Goal: Task Accomplishment & Management: Complete application form

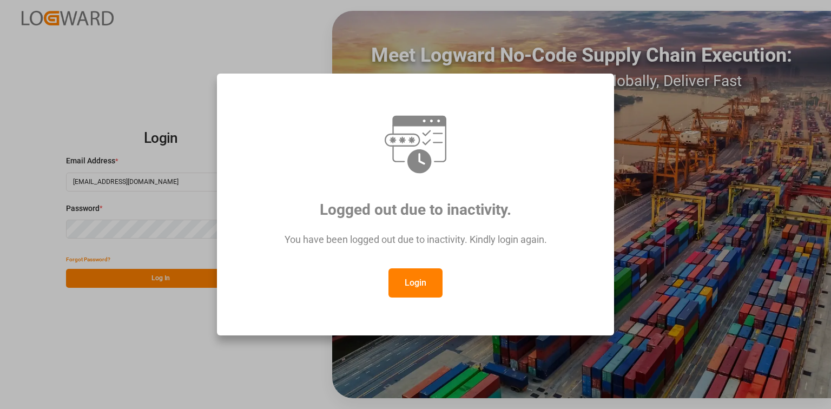
click at [425, 275] on button "Login" at bounding box center [415, 282] width 54 height 29
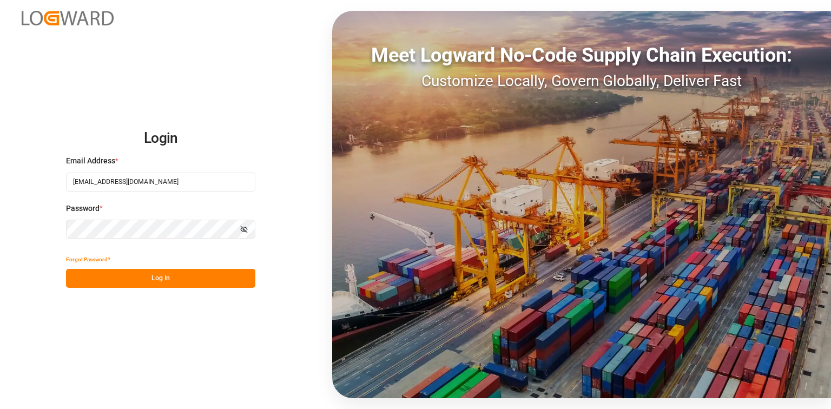
click at [188, 273] on button "Log In" at bounding box center [160, 278] width 189 height 19
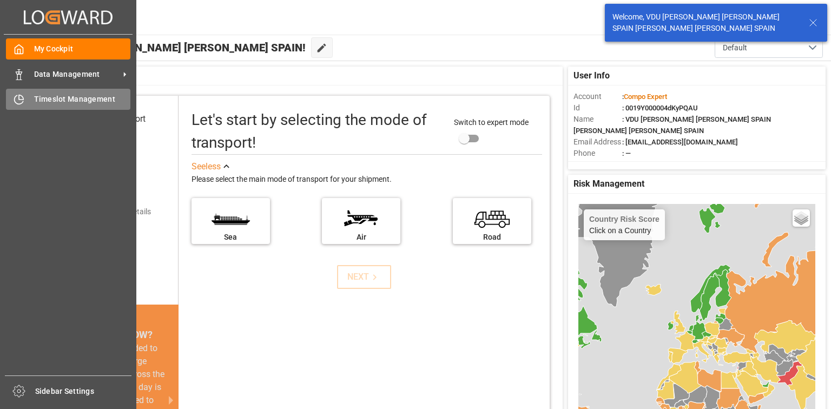
click at [61, 108] on div "Timeslot Management Timeslot Management" at bounding box center [68, 99] width 124 height 21
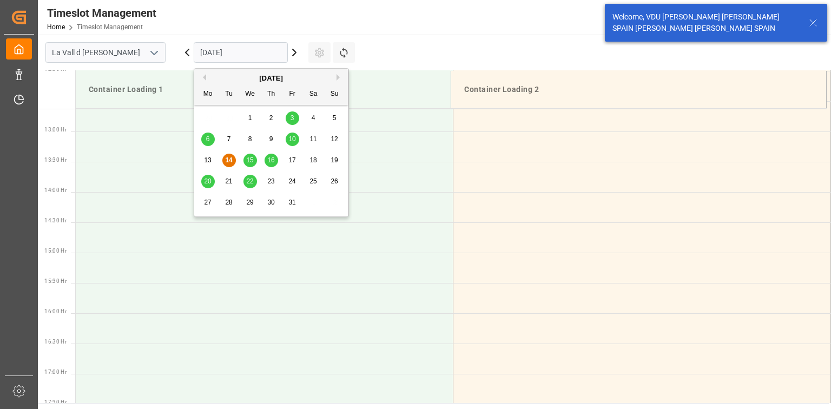
click at [256, 56] on input "[DATE]" at bounding box center [241, 52] width 94 height 21
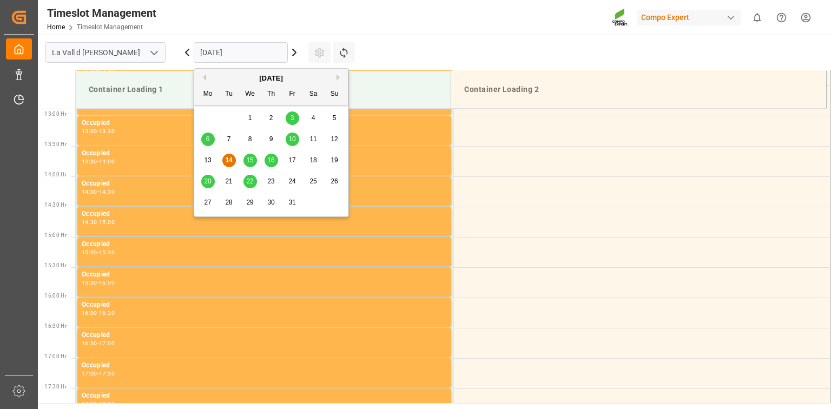
click at [248, 159] on span "15" at bounding box center [249, 160] width 7 height 8
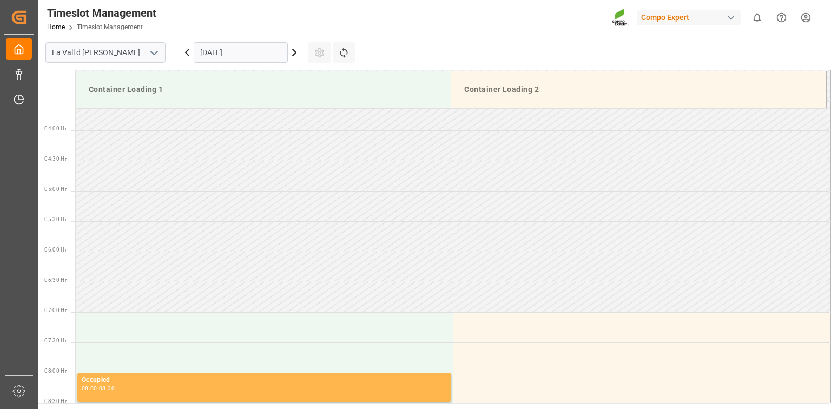
scroll to position [216, 0]
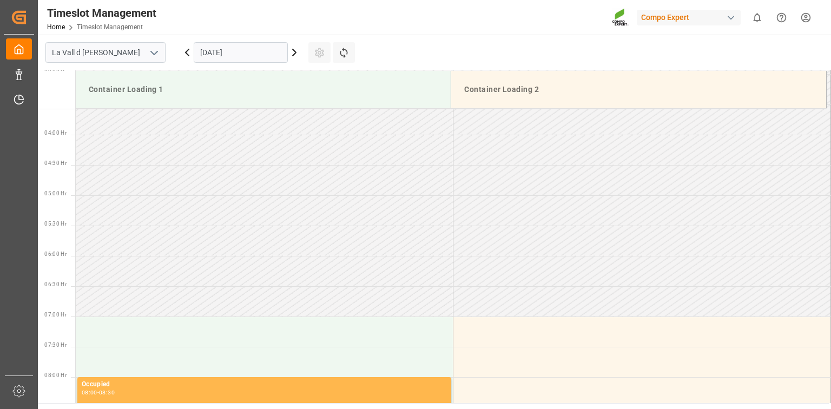
click at [232, 55] on input "[DATE]" at bounding box center [241, 52] width 94 height 21
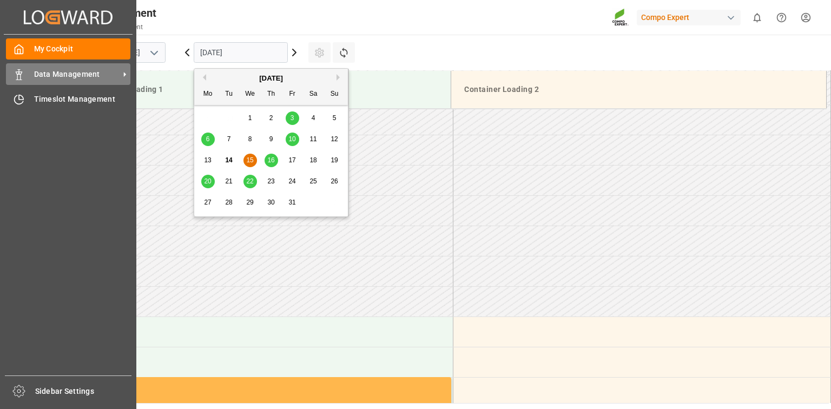
click at [36, 78] on span "Data Management" at bounding box center [76, 74] width 85 height 11
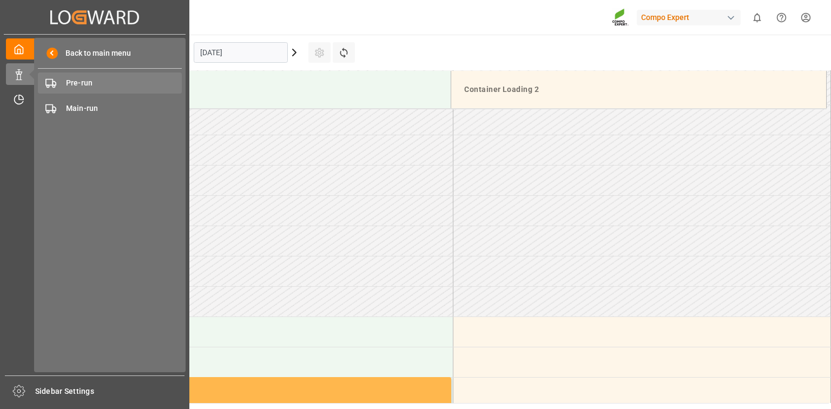
click at [87, 87] on span "Pre-run" at bounding box center [124, 82] width 116 height 11
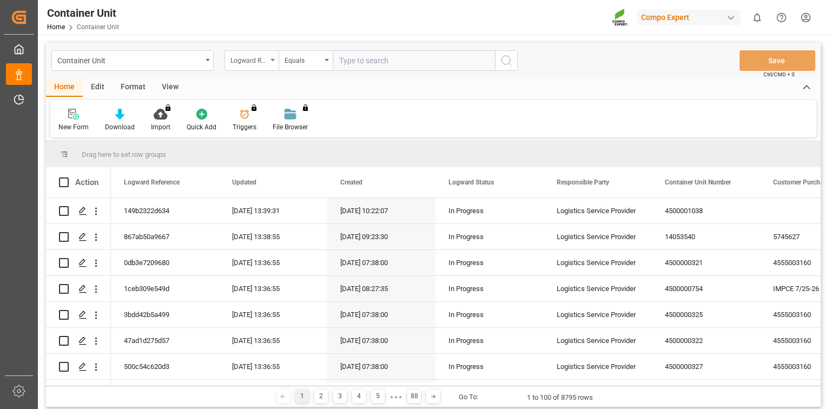
click at [261, 59] on div "Logward Reference" at bounding box center [248, 59] width 37 height 12
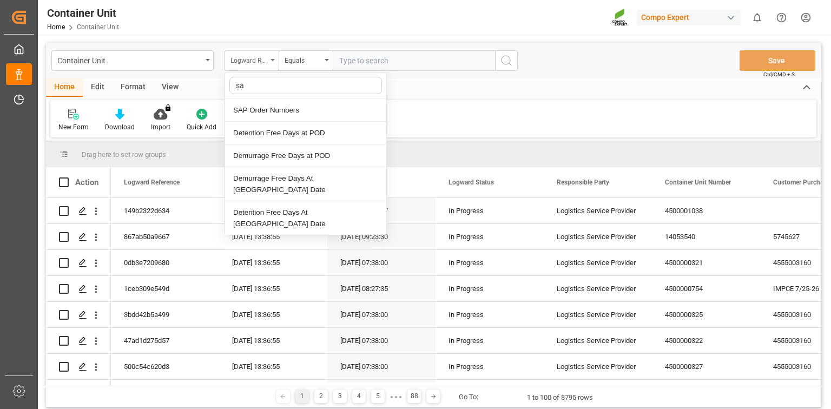
type input "sap"
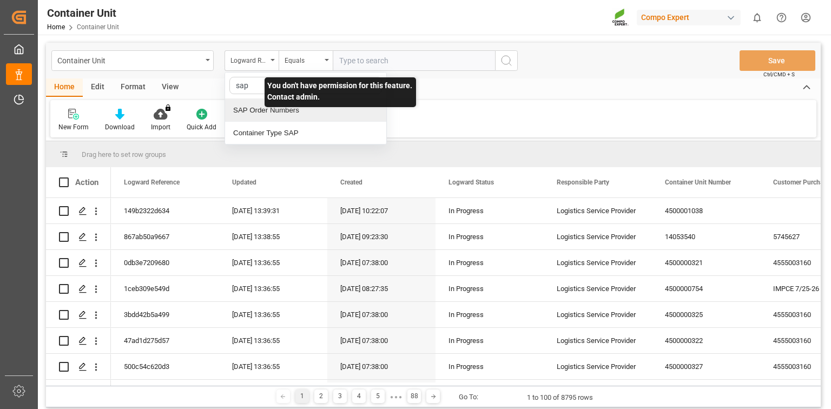
click at [301, 113] on div "SAP Order Numbers" at bounding box center [305, 110] width 161 height 23
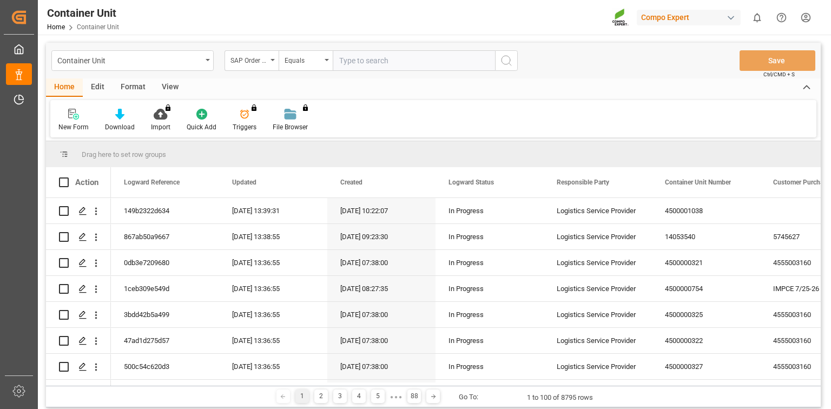
click at [374, 63] on input "text" at bounding box center [414, 60] width 162 height 21
paste input "4510366385"
type input "4510366385;"
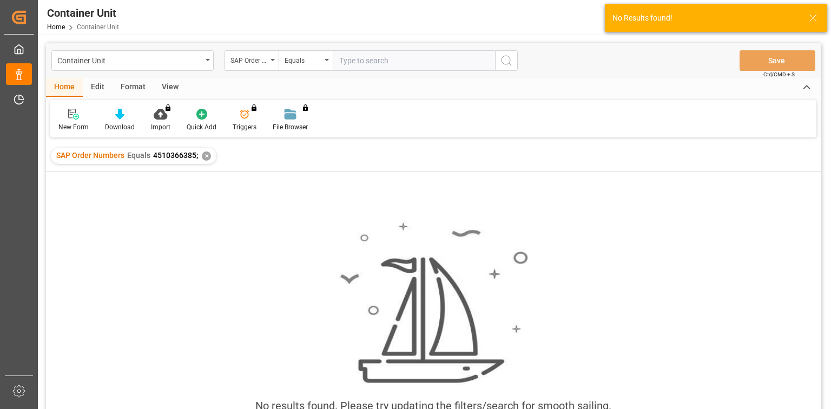
click at [207, 156] on div "✕" at bounding box center [206, 155] width 9 height 9
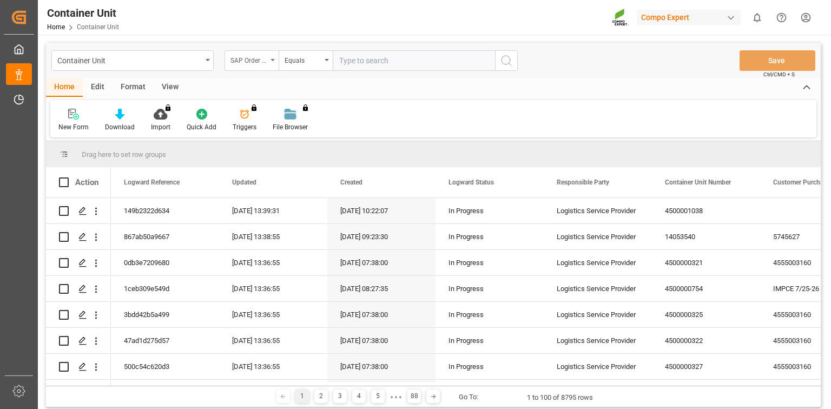
click at [261, 60] on div "SAP Order Numbers" at bounding box center [248, 59] width 37 height 12
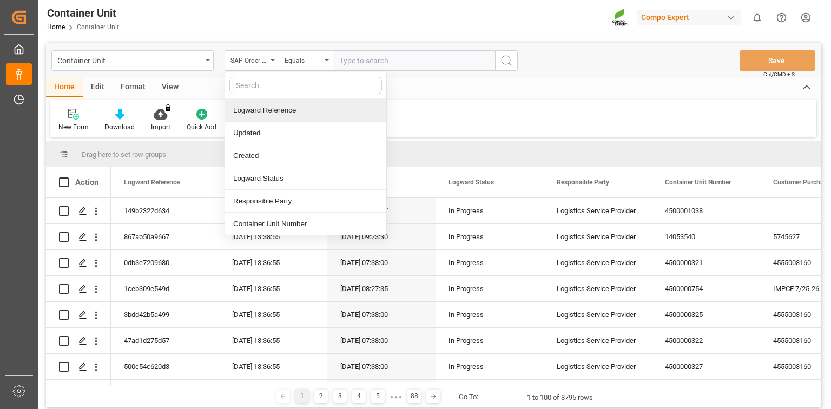
click at [263, 84] on input "text" at bounding box center [305, 85] width 153 height 17
click at [320, 67] on div "Equals" at bounding box center [306, 60] width 54 height 21
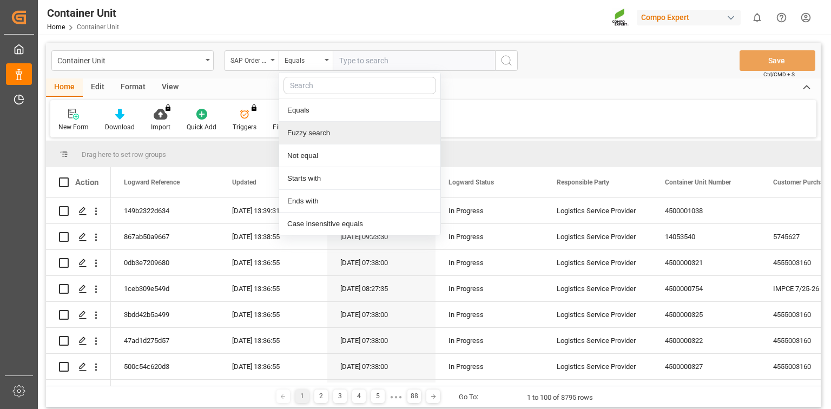
click at [321, 133] on div "Fuzzy search" at bounding box center [359, 133] width 161 height 23
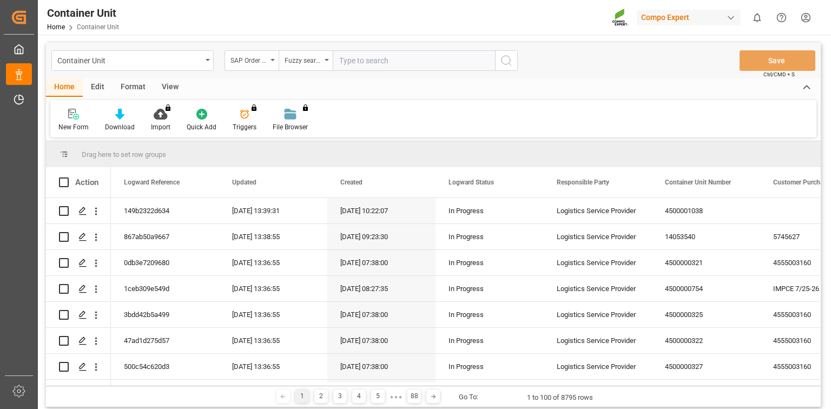
click at [371, 47] on div "Container Unit SAP Order Numbers Fuzzy search Save Ctrl/CMD + S" at bounding box center [433, 61] width 775 height 36
click at [387, 43] on div "Container Unit SAP Order Numbers Fuzzy search Save Ctrl/CMD + S" at bounding box center [433, 61] width 775 height 36
click at [391, 61] on input "text" at bounding box center [414, 60] width 162 height 21
paste input "4510366385"
type input "4510366385"
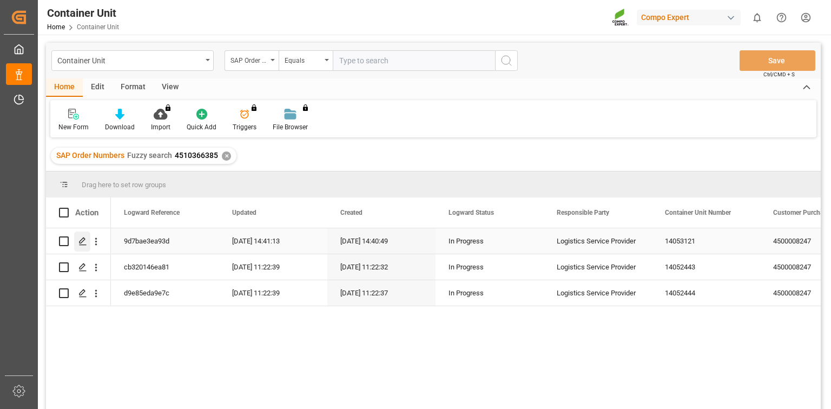
click at [87, 246] on div "Press SPACE to select this row." at bounding box center [82, 242] width 16 height 20
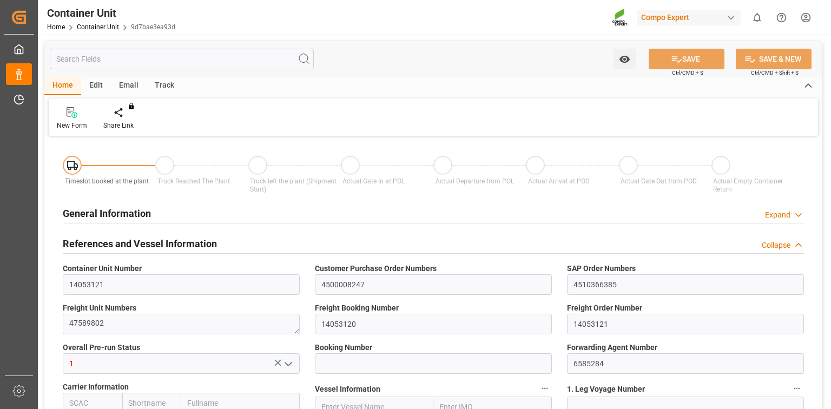
type input "ESVLC"
type input "TRMER"
type input "7"
type input "0"
type input "8"
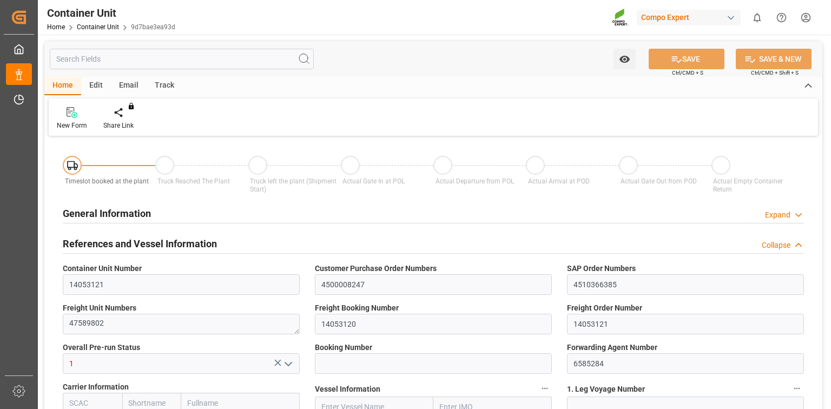
type input "0"
type input "20"
type input "15360"
type input "[DATE] 14:41"
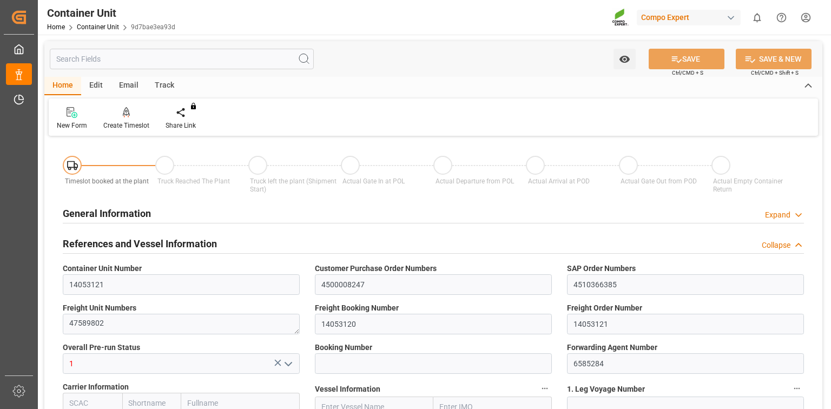
type input "[DATE]"
click at [122, 128] on div "Create Timeslot" at bounding box center [126, 126] width 46 height 10
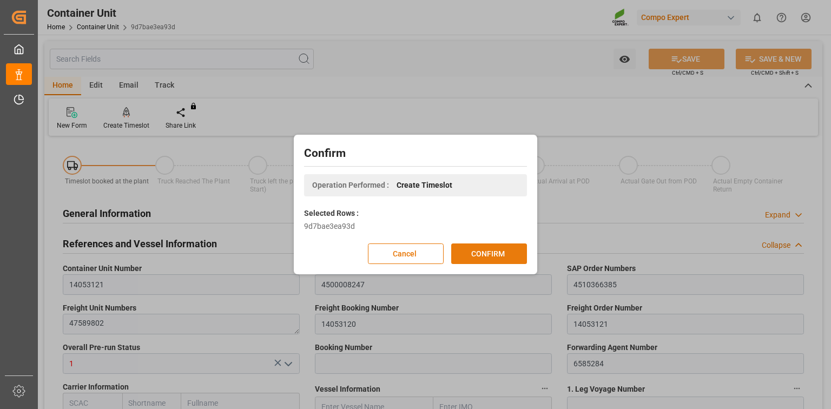
click at [504, 253] on button "CONFIRM" at bounding box center [489, 253] width 76 height 21
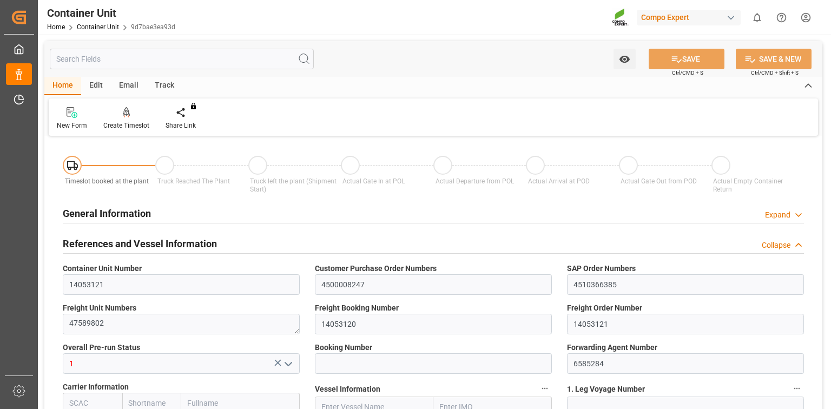
type input "ESVLC"
type input "TRMER"
type input "7"
type input "0"
type input "8"
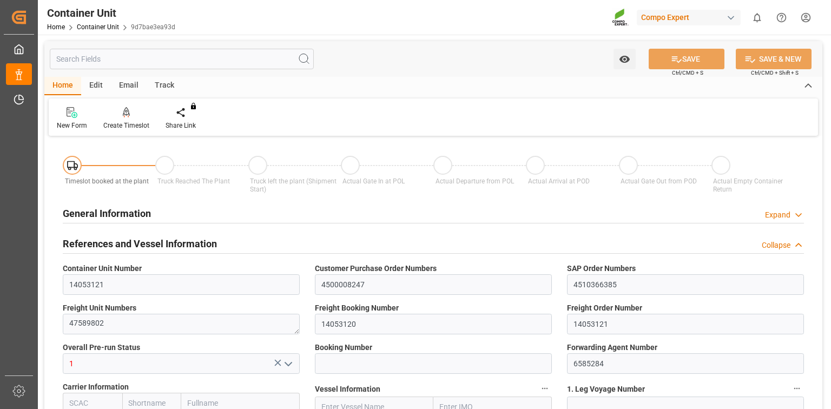
type input "0"
type input "20"
type input "15360"
type input "[DATE] 14:41"
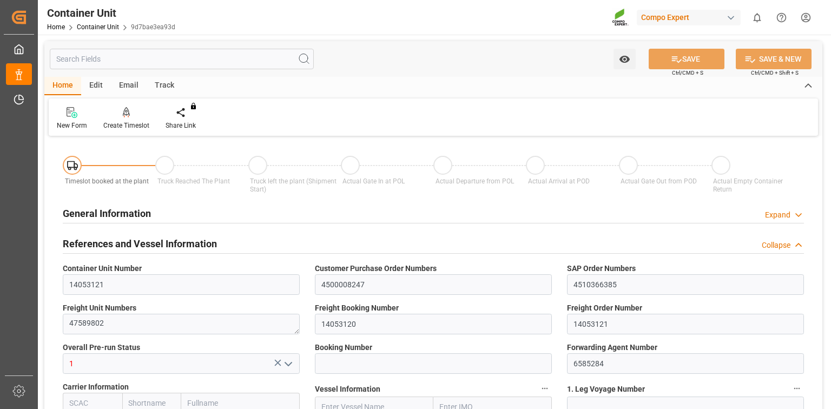
type input "[DATE]"
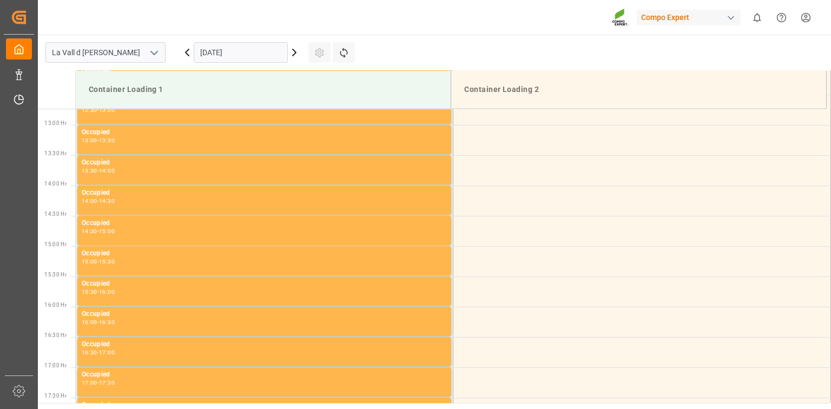
scroll to position [781, 0]
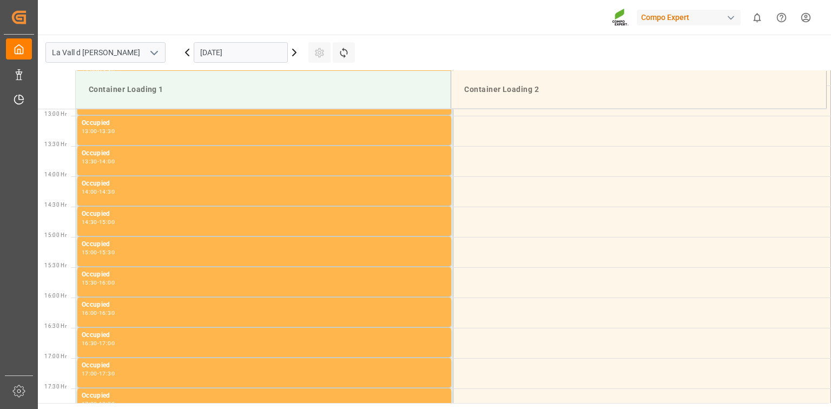
click at [247, 54] on input "[DATE]" at bounding box center [241, 52] width 94 height 21
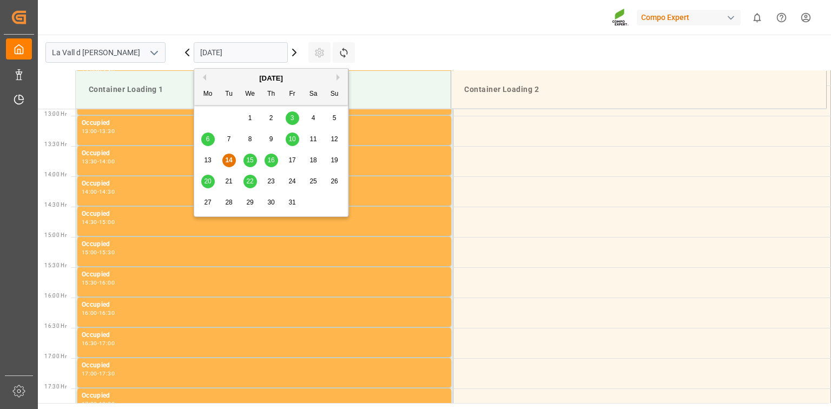
click at [268, 160] on span "16" at bounding box center [270, 160] width 7 height 8
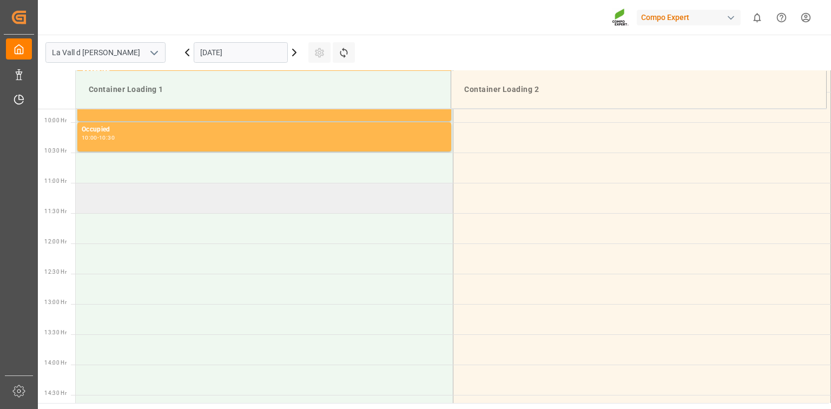
scroll to position [607, 0]
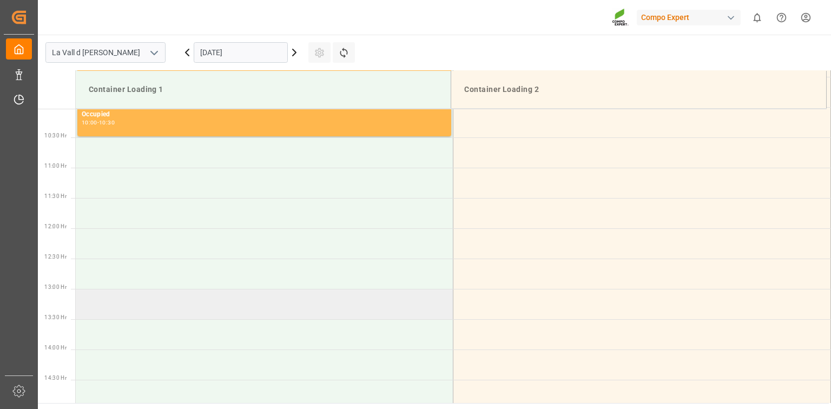
click at [102, 297] on td at bounding box center [265, 304] width 378 height 30
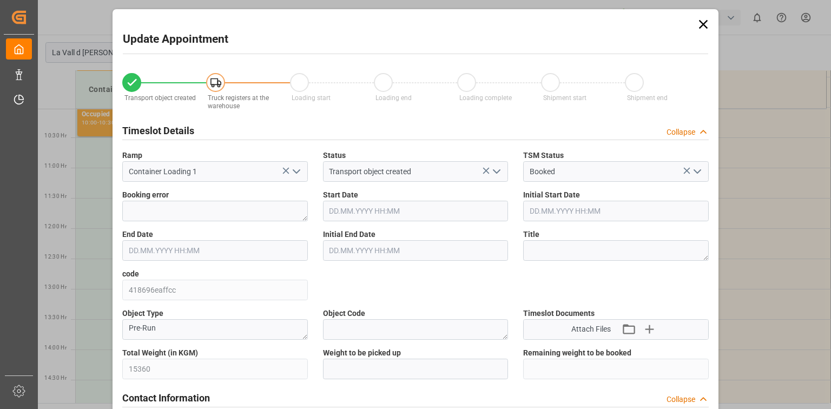
type input "15360"
type input "20"
type input "16.10.2025 13:00"
type input "16.10.2025 13:30"
type input "[DATE] 14:41"
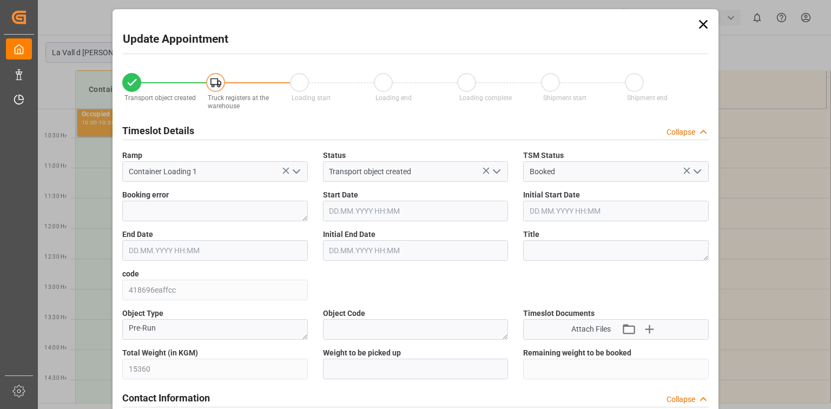
type input "[DATE] 11:48"
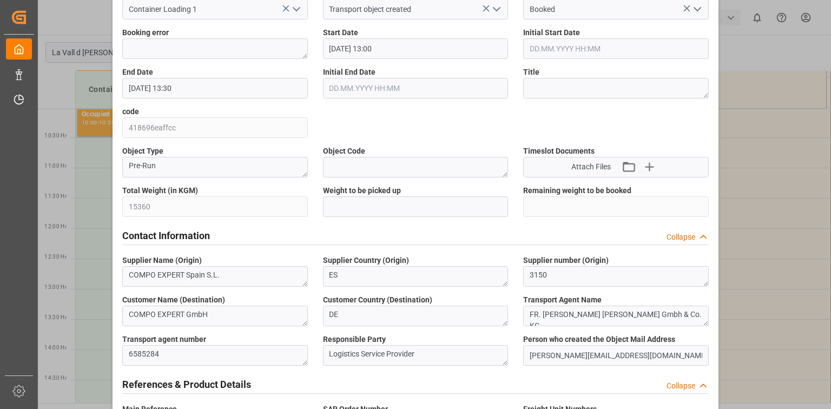
scroll to position [173, 0]
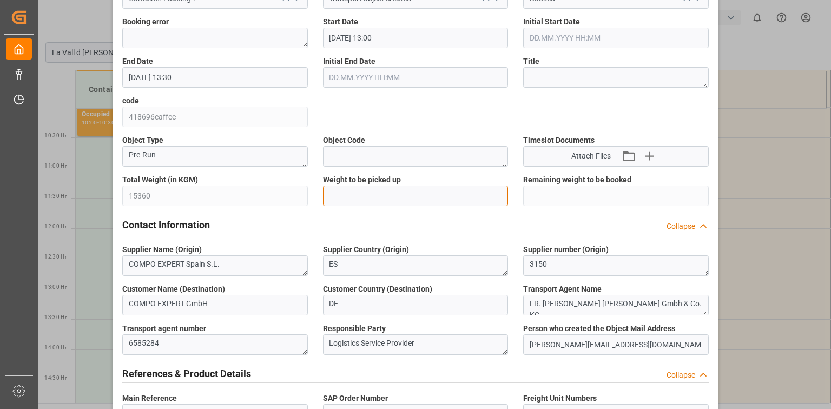
click at [335, 192] on input "text" at bounding box center [416, 196] width 186 height 21
paste input "15360"
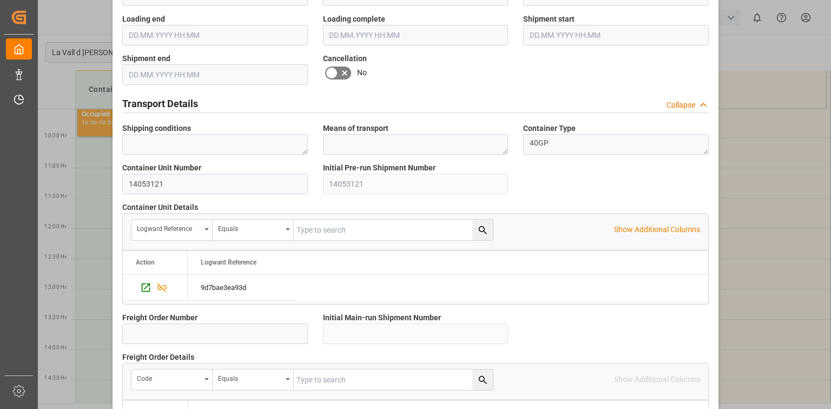
scroll to position [995, 0]
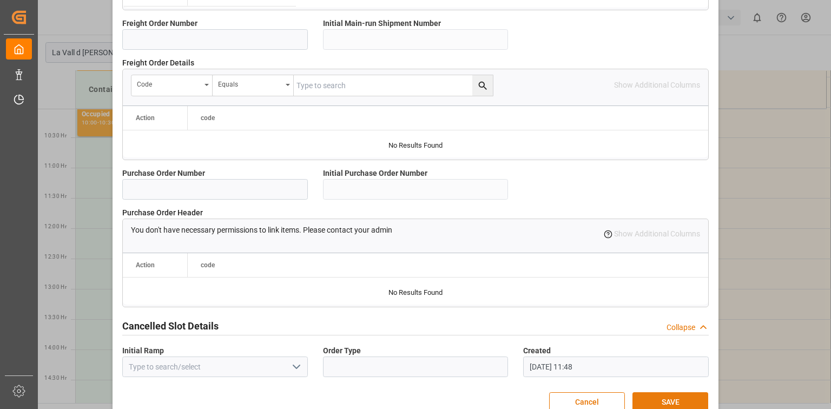
type input "15360"
click at [682, 398] on button "SAVE" at bounding box center [670, 402] width 76 height 21
